Goal: Information Seeking & Learning: Find specific fact

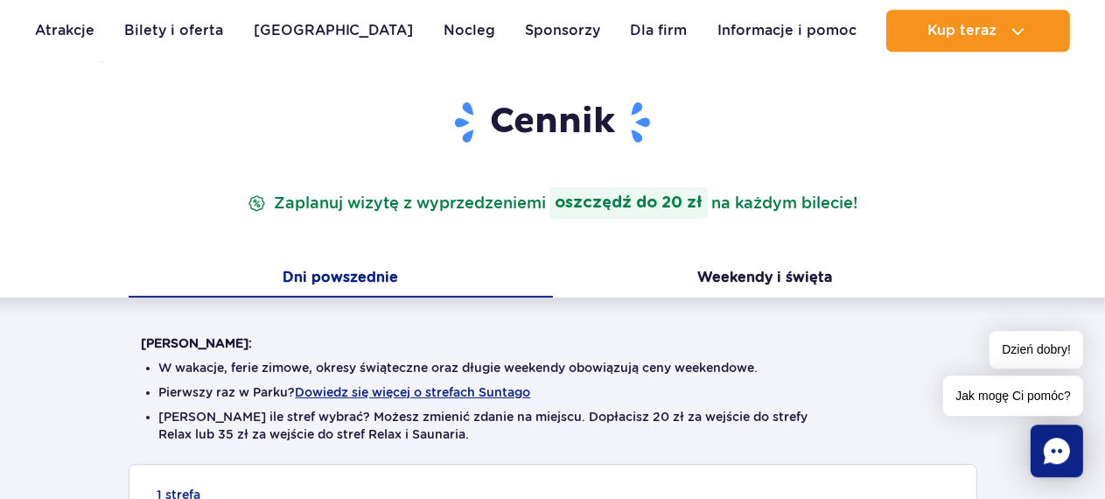
scroll to position [185, 0]
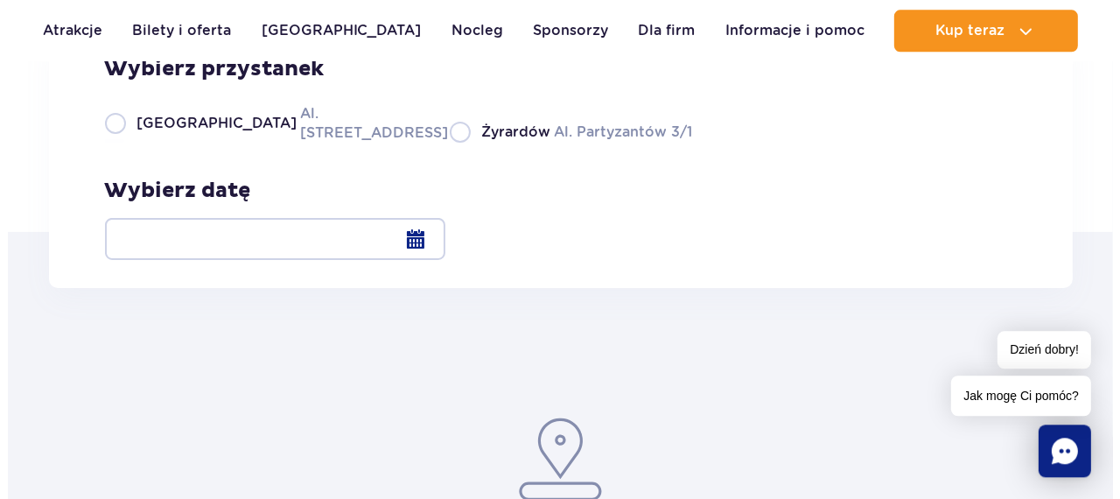
scroll to position [276, 0]
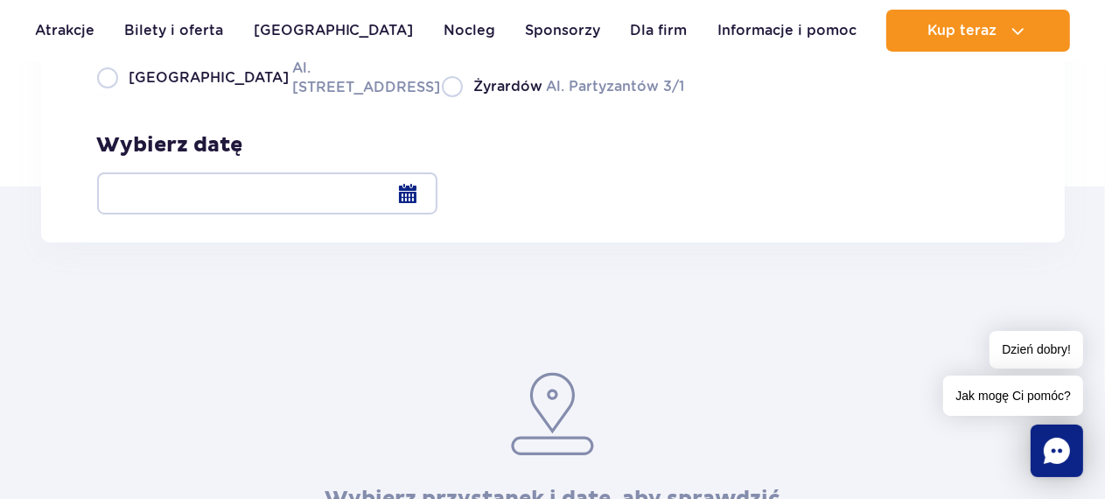
click at [437, 194] on div at bounding box center [267, 193] width 340 height 42
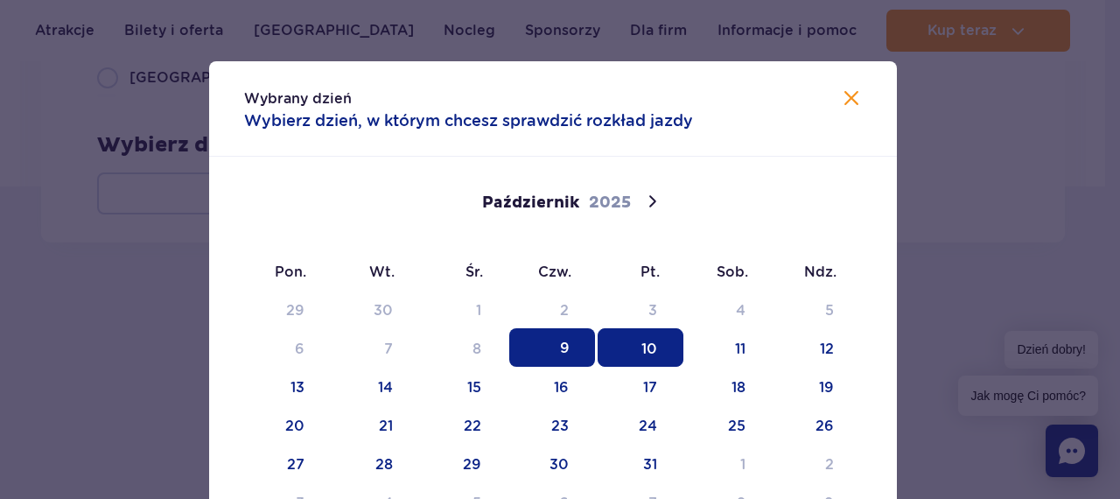
click at [640, 345] on span "10" at bounding box center [641, 347] width 86 height 38
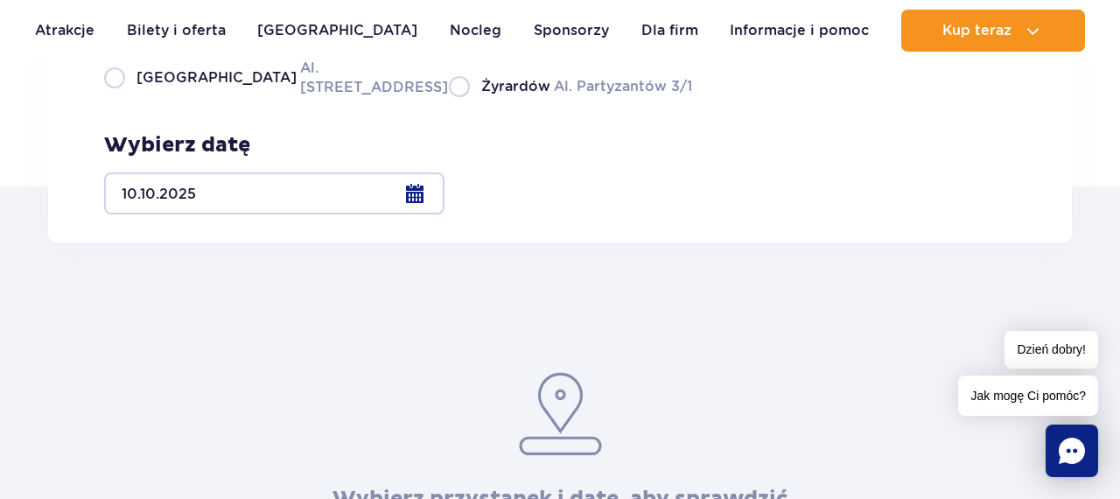
click at [120, 97] on label "Warszawa Al. Jerozolimskie 56" at bounding box center [266, 77] width 324 height 39
click at [120, 97] on input "Warszawa Al. Jerozolimskie 56" at bounding box center [113, 95] width 19 height 3
radio input "true"
click at [120, 97] on label "Warszawa Al. Jerozolimskie 56" at bounding box center [266, 77] width 324 height 39
click at [120, 97] on input "Warszawa Al. Jerozolimskie 56" at bounding box center [113, 95] width 19 height 3
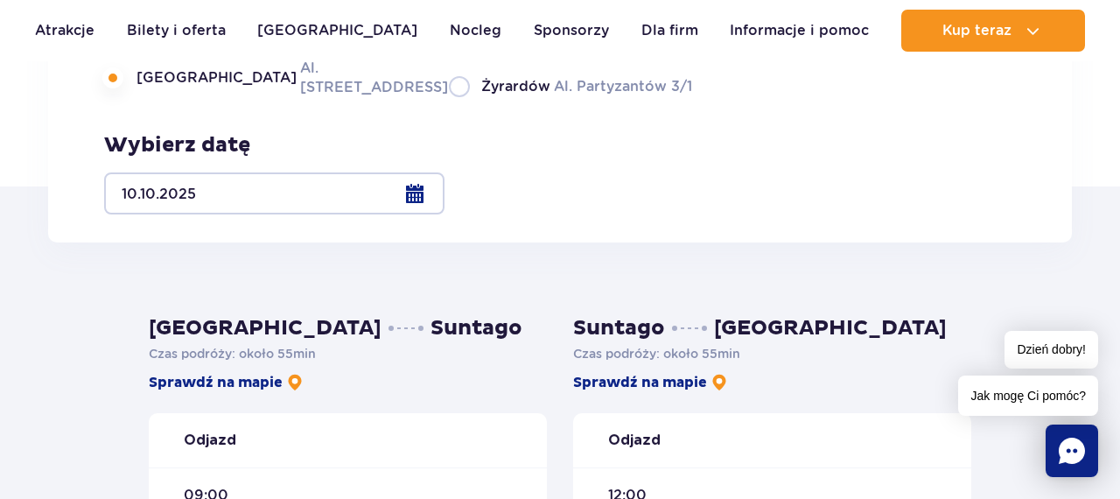
drag, startPoint x: 41, startPoint y: 282, endPoint x: 46, endPoint y: 254, distance: 28.5
drag, startPoint x: 908, startPoint y: 269, endPoint x: 913, endPoint y: 283, distance: 14.7
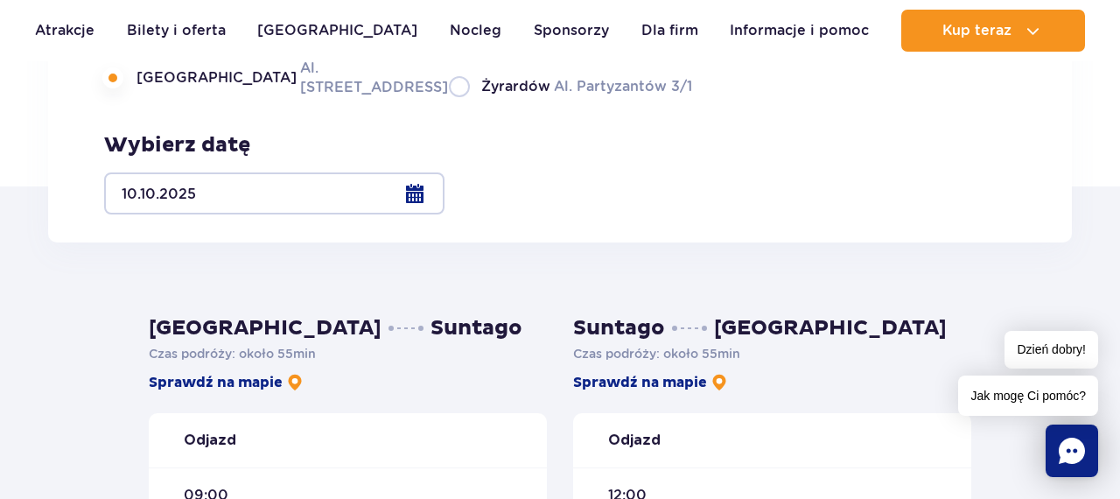
drag, startPoint x: 912, startPoint y: 302, endPoint x: 913, endPoint y: 229, distance: 72.6
click at [913, 229] on div "Wybierz przystanek Warszawa Al. Jerozolimskie 56 Żyrardów Al. Partyzantów 3/1 W…" at bounding box center [560, 113] width 1024 height 260
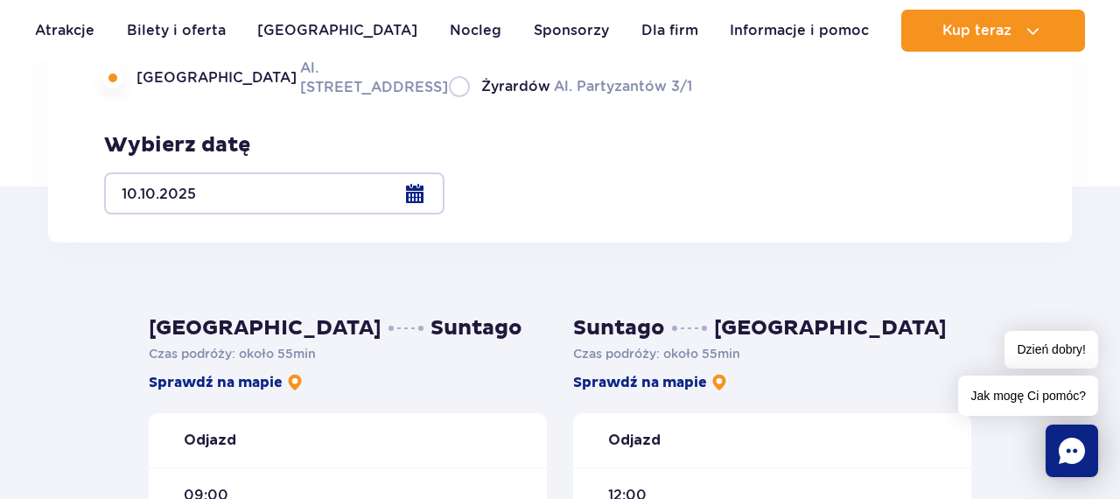
drag, startPoint x: 965, startPoint y: 275, endPoint x: 924, endPoint y: 275, distance: 41.1
drag, startPoint x: 521, startPoint y: 290, endPoint x: 527, endPoint y: 261, distance: 30.4
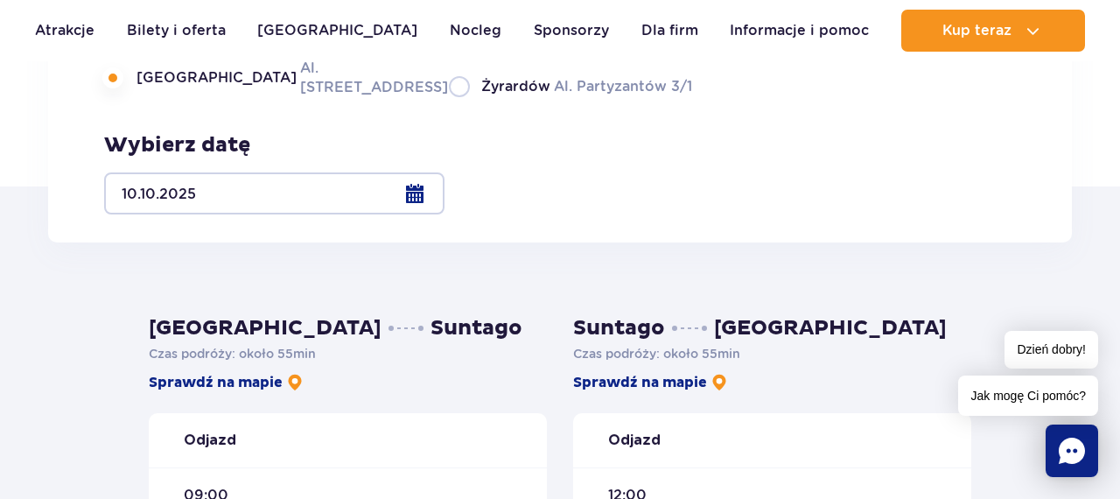
click at [212, 488] on span "09:00" at bounding box center [206, 495] width 45 height 19
drag, startPoint x: 184, startPoint y: 489, endPoint x: 229, endPoint y: 492, distance: 45.6
click at [229, 492] on div "09:00" at bounding box center [348, 494] width 398 height 55
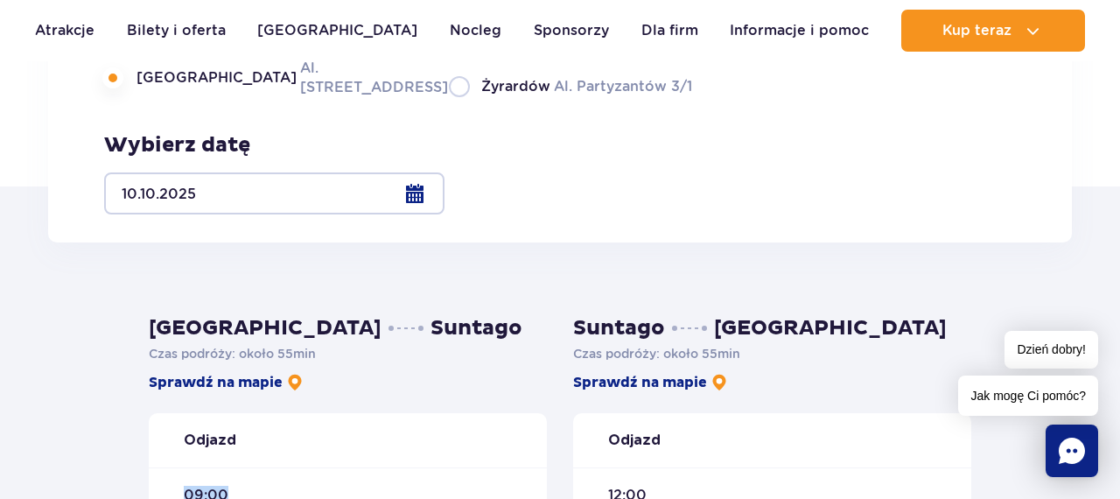
click at [229, 492] on div "09:00" at bounding box center [348, 494] width 398 height 55
